Goal: Task Accomplishment & Management: Complete application form

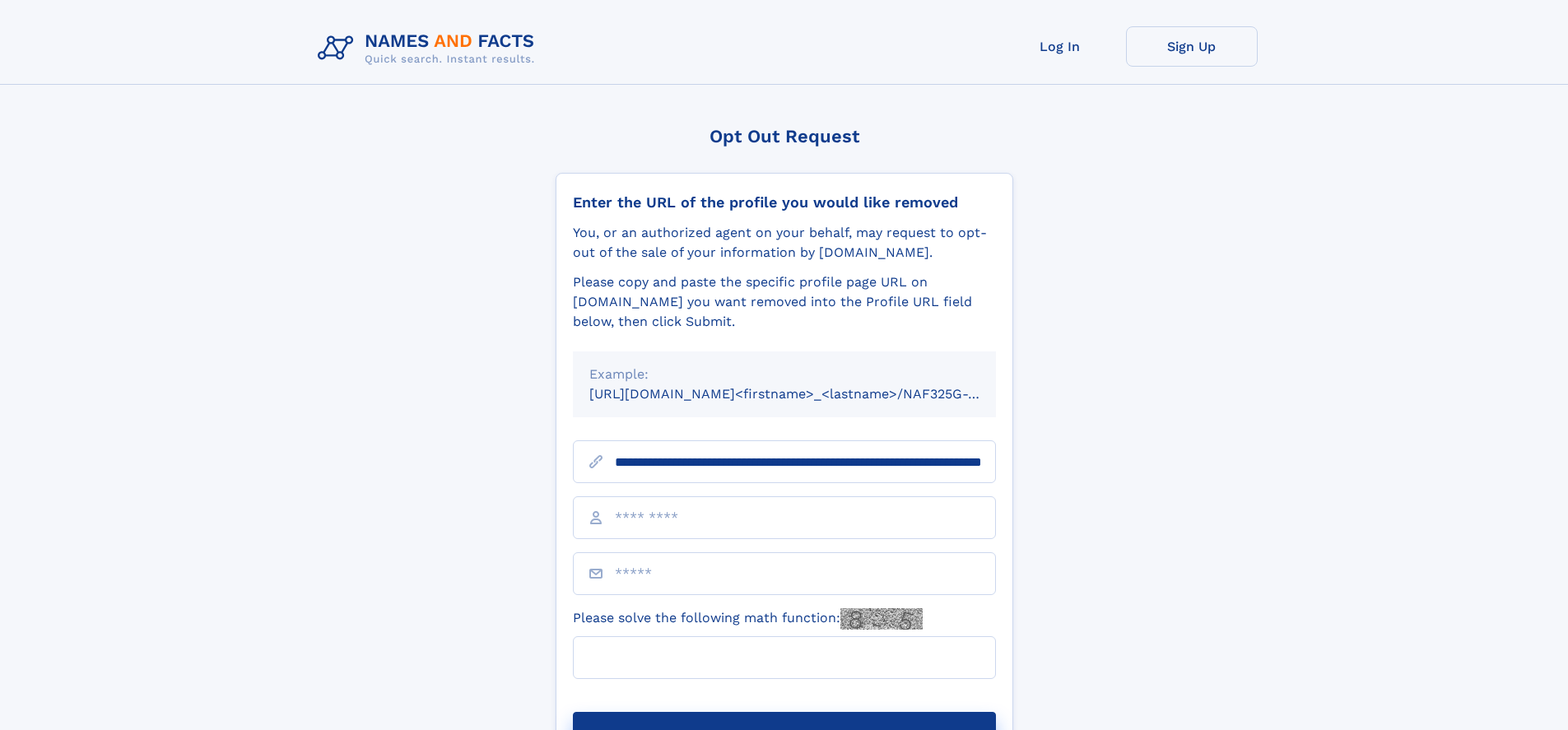
scroll to position [0, 173]
type input "**********"
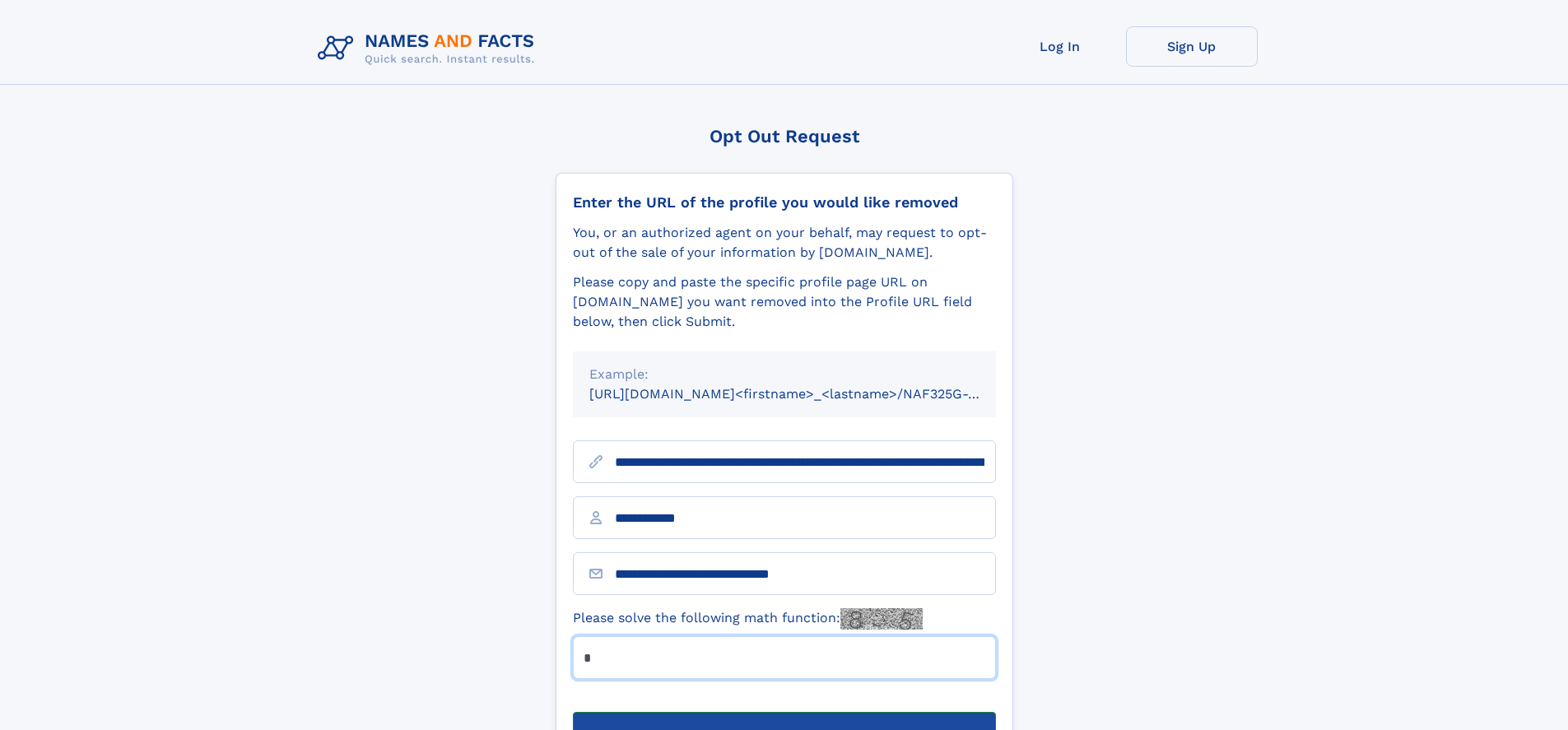
type input "*"
click at [784, 711] on button "Submit Opt Out Request" at bounding box center [784, 737] width 423 height 52
